Goal: Navigation & Orientation: Find specific page/section

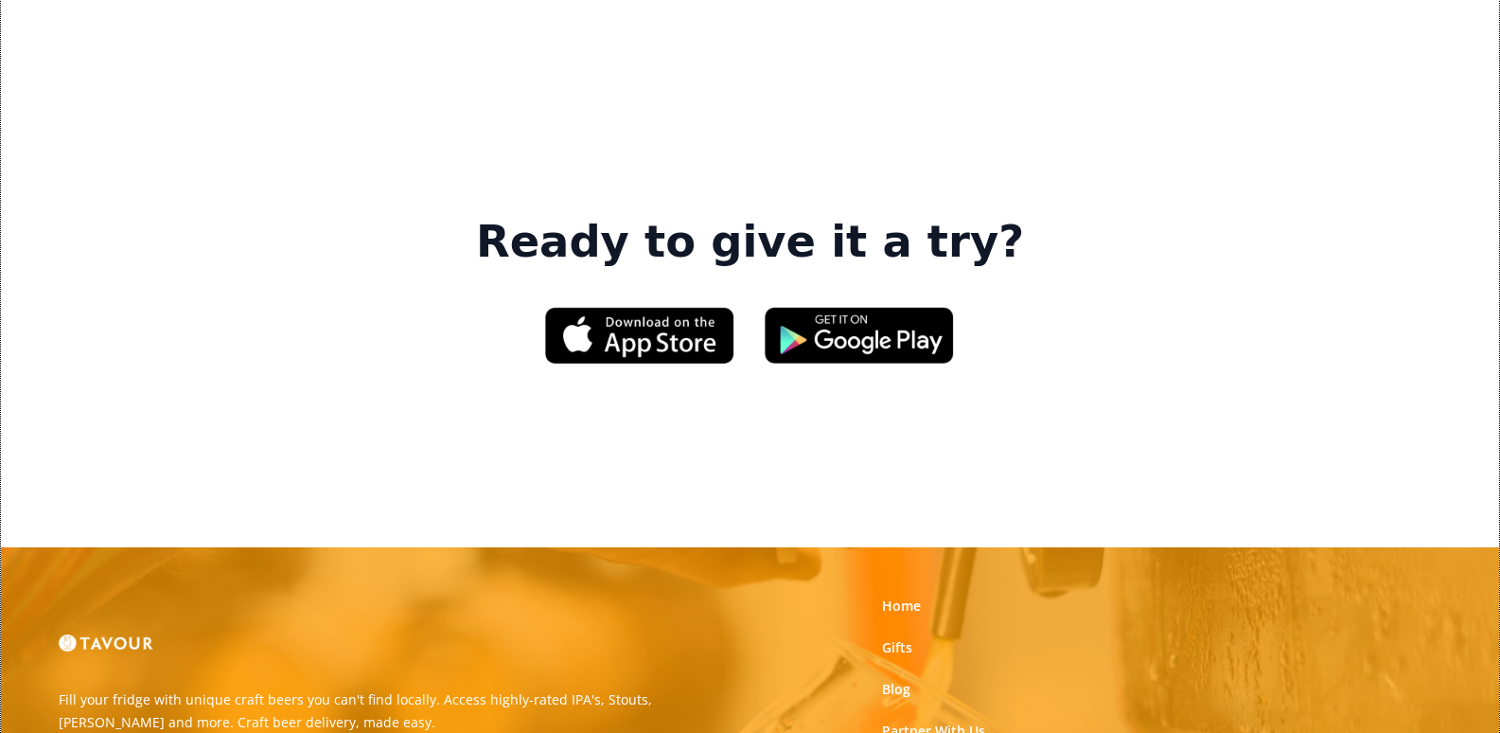
scroll to position [2934, 0]
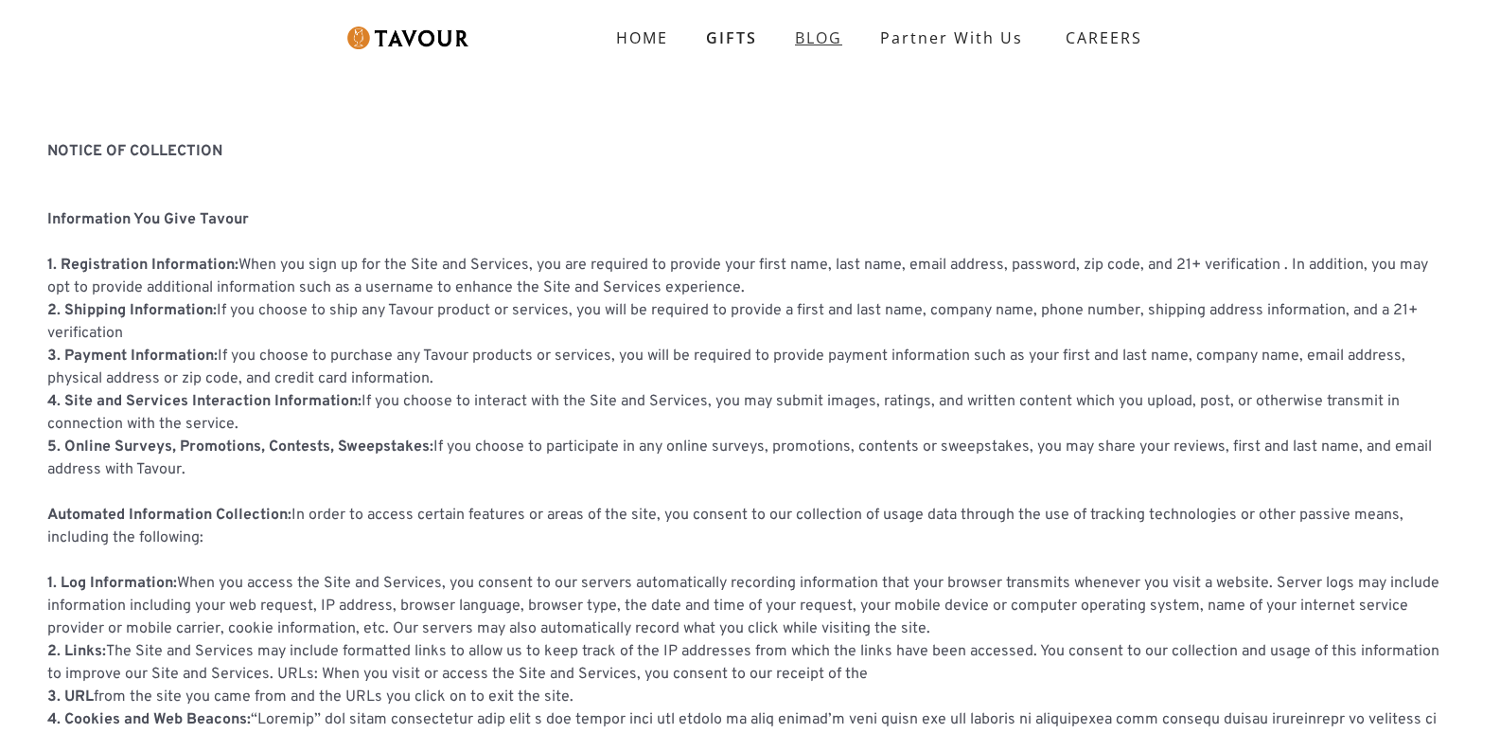
click at [800, 27] on link "BLOG" at bounding box center [818, 38] width 85 height 38
